Goal: Information Seeking & Learning: Learn about a topic

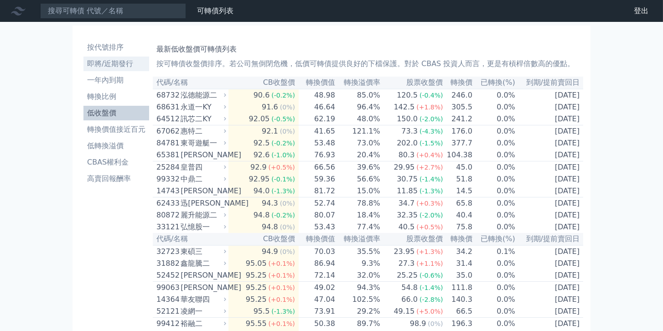
click at [134, 63] on li "即將/近期發行" at bounding box center [117, 63] width 66 height 11
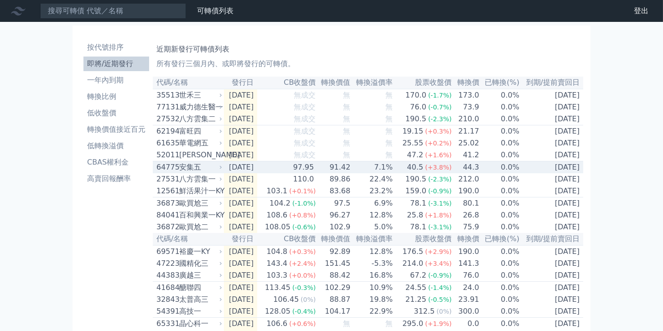
click at [208, 180] on div "八方雲集一" at bounding box center [199, 179] width 41 height 11
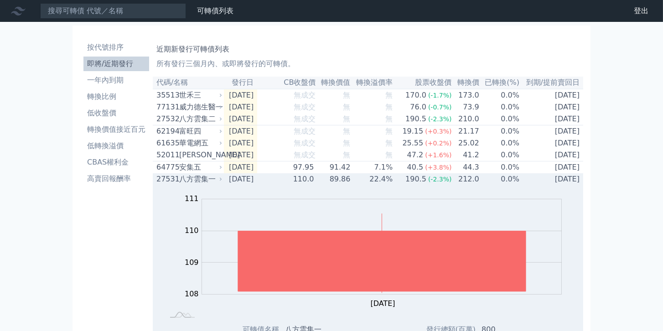
click at [209, 185] on div "八方雲集一" at bounding box center [199, 179] width 41 height 11
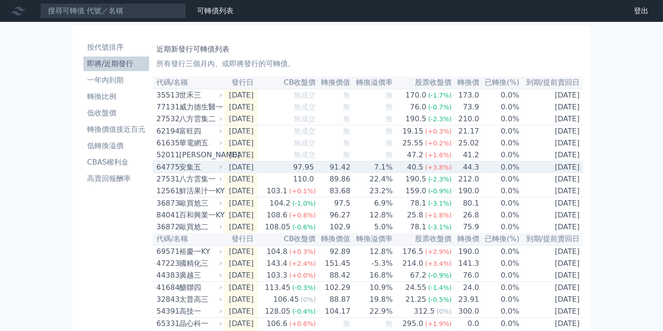
click at [206, 173] on div "安集五" at bounding box center [199, 167] width 41 height 11
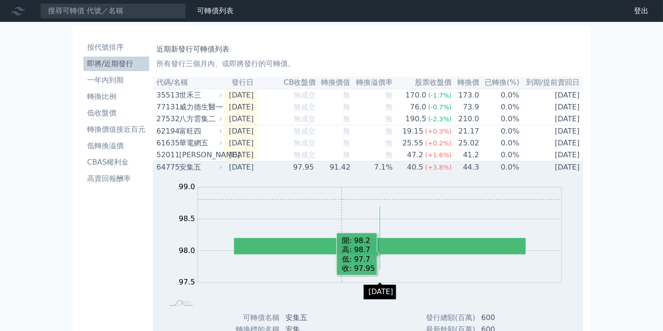
scroll to position [52, 0]
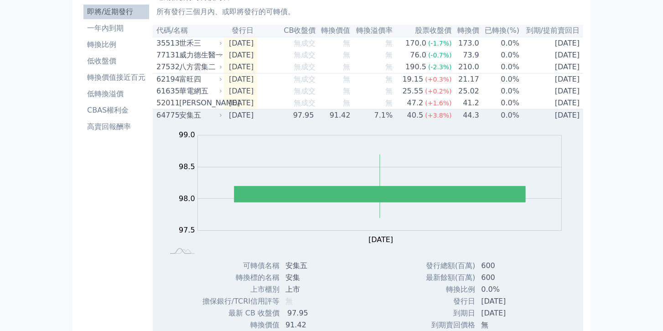
click at [166, 121] on div "64775" at bounding box center [167, 115] width 21 height 11
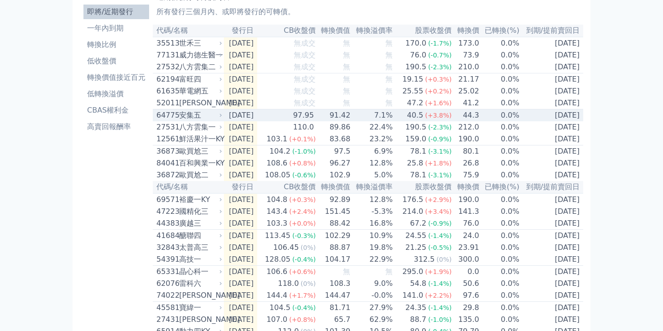
click at [177, 121] on div "64775 安集五" at bounding box center [188, 115] width 62 height 11
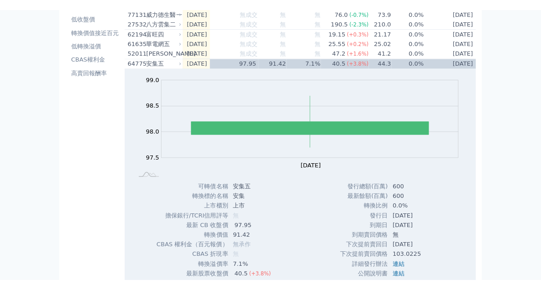
scroll to position [104, 0]
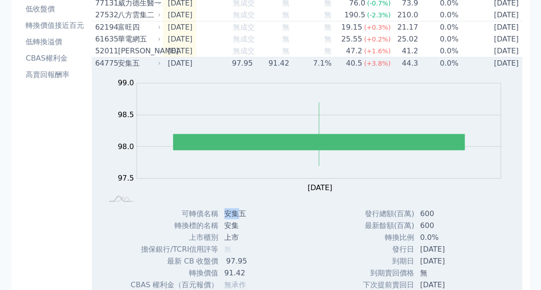
drag, startPoint x: 237, startPoint y: 221, endPoint x: 225, endPoint y: 221, distance: 11.4
click at [225, 220] on td "安集五" at bounding box center [248, 214] width 59 height 12
copy td "安集"
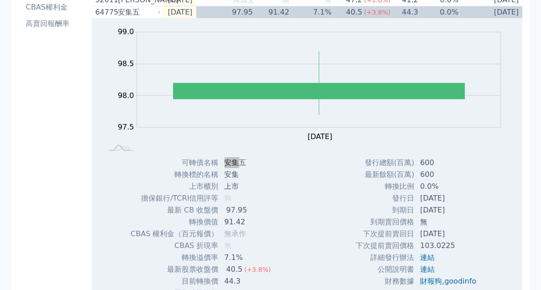
scroll to position [156, 0]
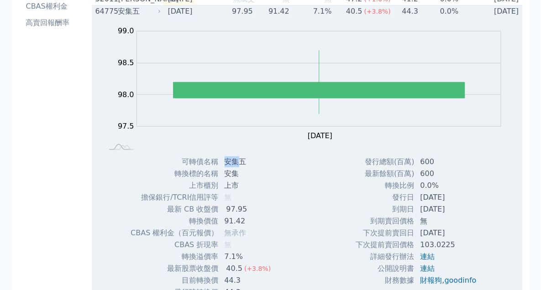
click at [111, 278] on div "Zoom Out 97.4 97.0 97.2 97.4 97.6 97.8 98.0 99.5 99.0 98.5 97.5 96.5 L [DATE] O…" at bounding box center [307, 163] width 431 height 293
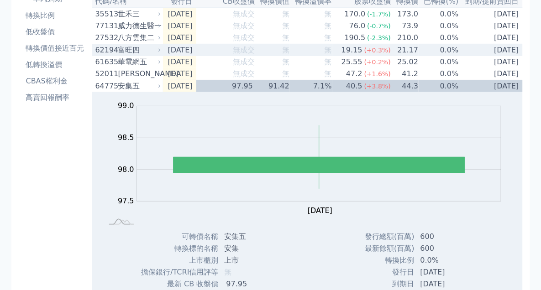
scroll to position [52, 0]
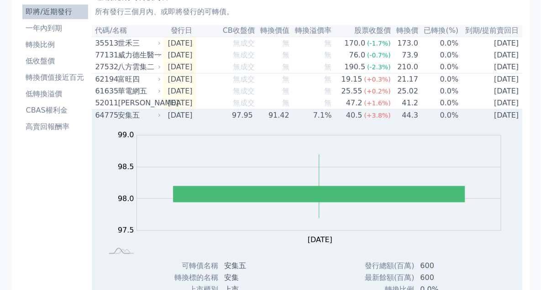
click at [118, 121] on div "安集五" at bounding box center [138, 115] width 41 height 11
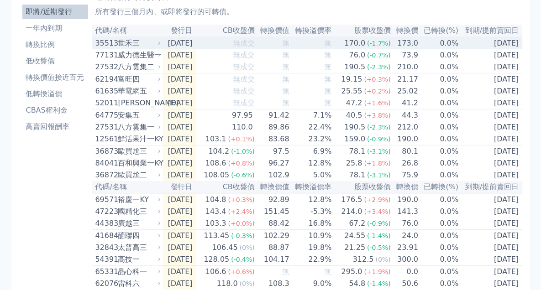
click at [128, 41] on div "世禾三" at bounding box center [138, 43] width 41 height 11
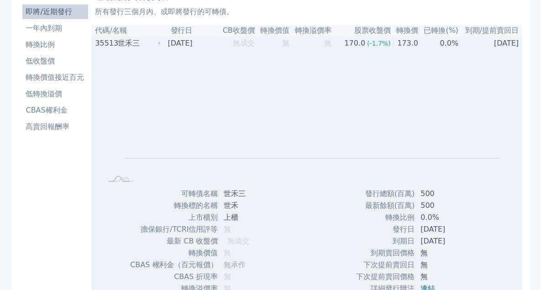
click at [128, 41] on div "世禾三" at bounding box center [138, 43] width 41 height 11
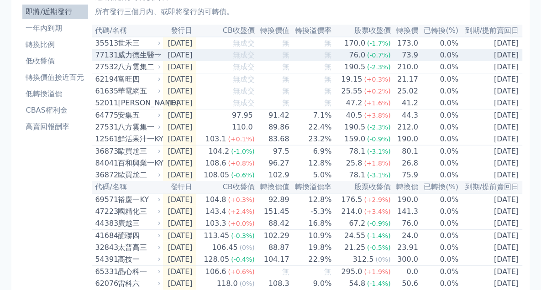
click at [135, 54] on div "威力德生醫一" at bounding box center [138, 55] width 41 height 11
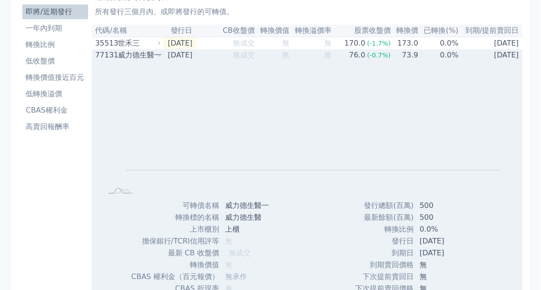
click at [135, 54] on div "威力德生醫一" at bounding box center [138, 55] width 41 height 11
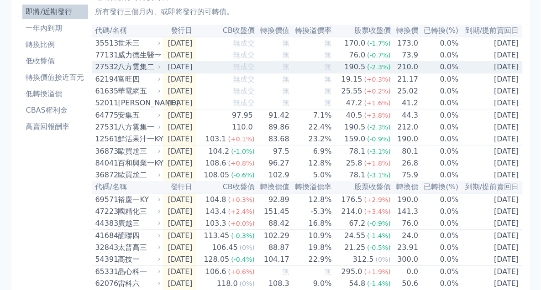
click at [138, 69] on div "八方雲集二" at bounding box center [138, 67] width 41 height 11
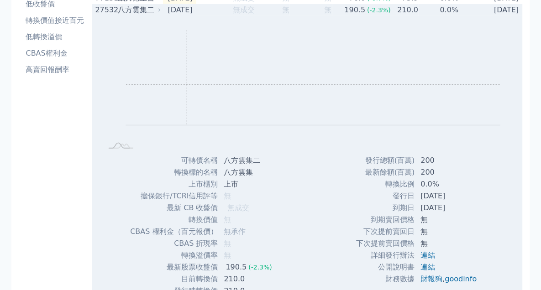
scroll to position [104, 0]
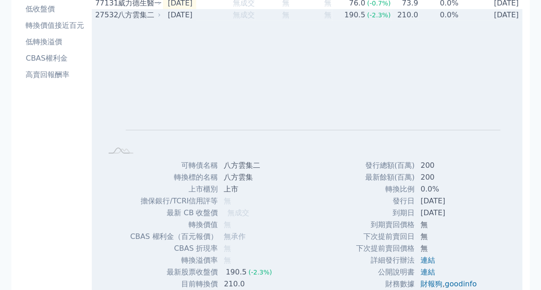
click at [132, 20] on div "八方雲集二" at bounding box center [138, 15] width 41 height 11
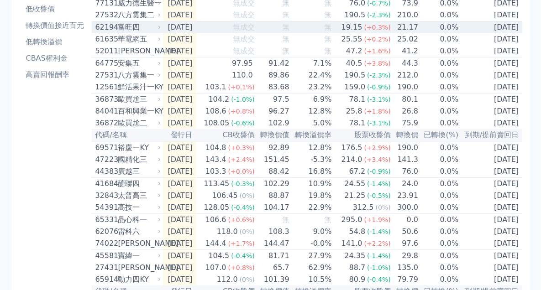
click at [139, 33] on div "富旺四" at bounding box center [138, 27] width 41 height 11
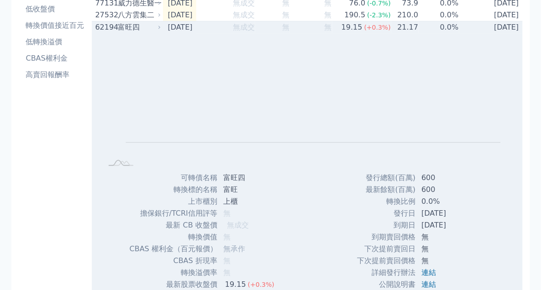
drag, startPoint x: 120, startPoint y: 33, endPoint x: 122, endPoint y: 46, distance: 12.9
click at [120, 33] on div "富旺四" at bounding box center [138, 27] width 41 height 11
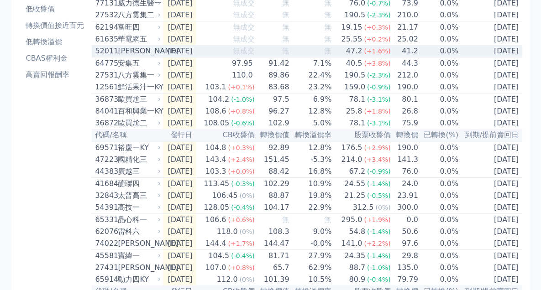
click at [123, 53] on div "[PERSON_NAME]" at bounding box center [138, 51] width 41 height 11
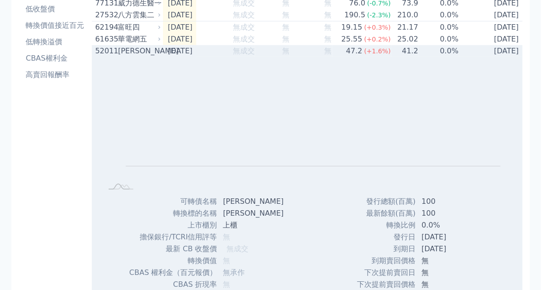
click at [124, 57] on div "[PERSON_NAME]" at bounding box center [138, 51] width 41 height 11
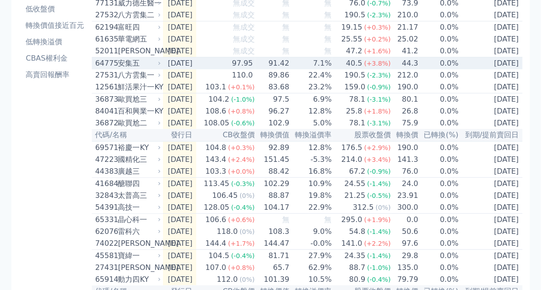
click at [132, 69] on div "安集五" at bounding box center [138, 63] width 41 height 11
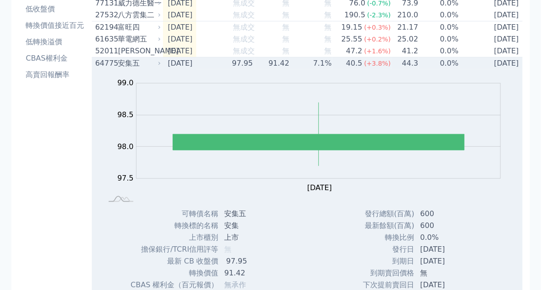
click at [120, 65] on div "安集五" at bounding box center [138, 63] width 41 height 11
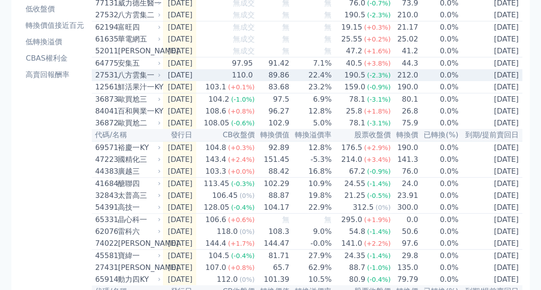
click at [135, 81] on div "八方雲集一" at bounding box center [138, 75] width 41 height 11
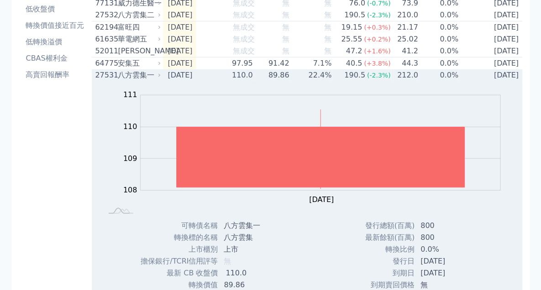
click at [135, 81] on div "八方雲集一" at bounding box center [138, 75] width 41 height 11
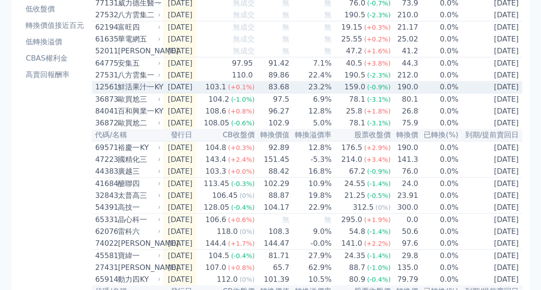
click at [137, 93] on div "鮮活果汁一KY" at bounding box center [138, 87] width 41 height 11
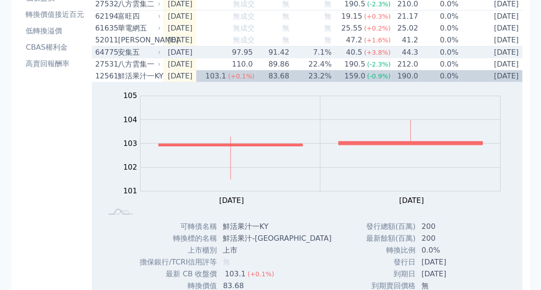
scroll to position [52, 0]
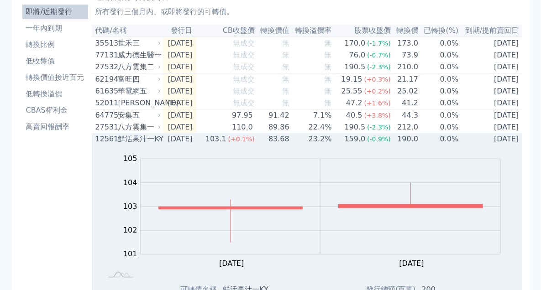
click at [135, 143] on div "鮮活果汁一KY" at bounding box center [138, 139] width 41 height 11
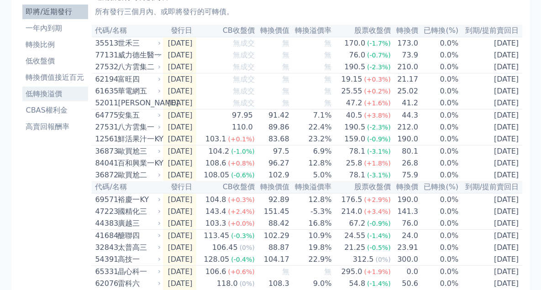
click at [49, 97] on li "低轉換溢價" at bounding box center [55, 94] width 66 height 11
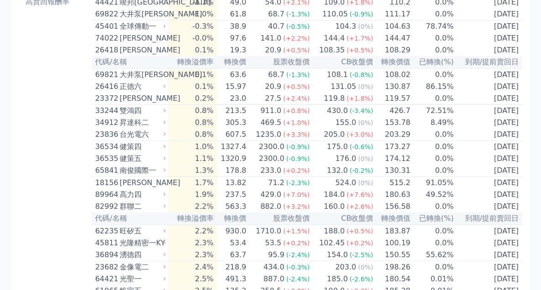
scroll to position [209, 0]
